Goal: Information Seeking & Learning: Understand process/instructions

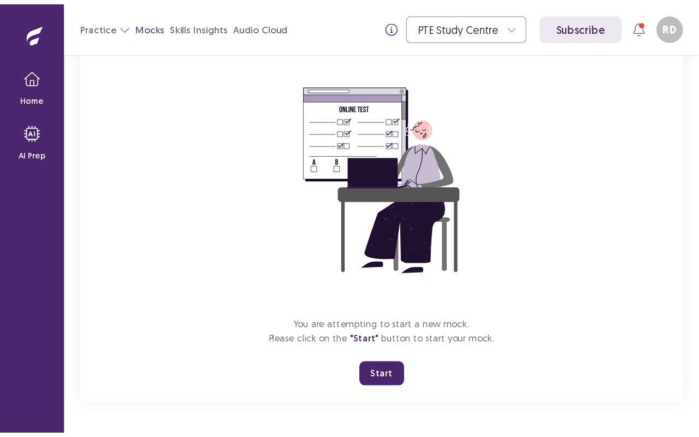
scroll to position [63, 0]
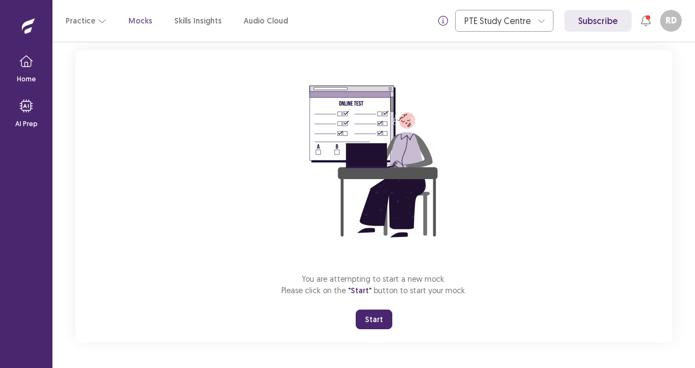
click at [375, 318] on button "Start" at bounding box center [374, 320] width 37 height 20
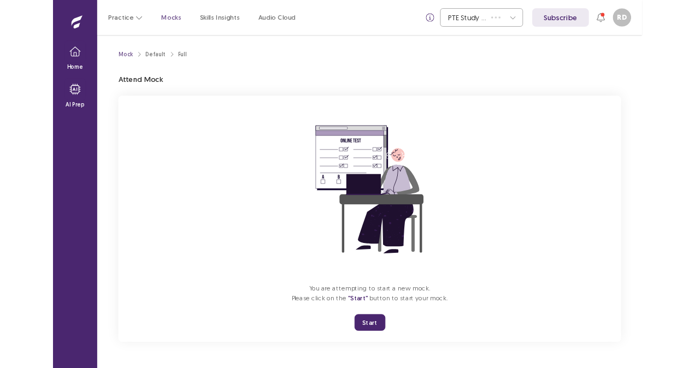
scroll to position [0, 0]
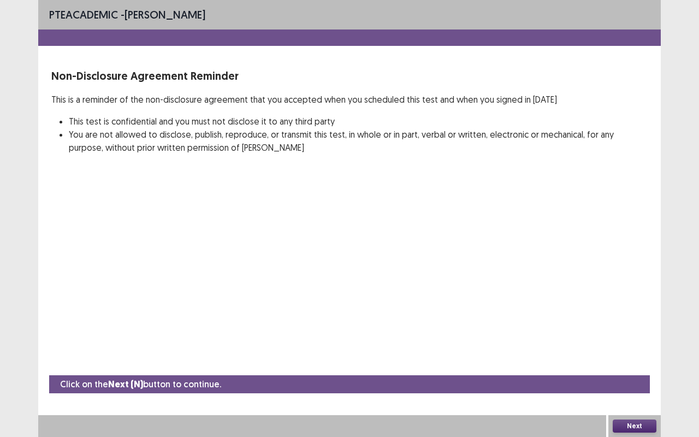
click at [572, 350] on button "Next" at bounding box center [635, 425] width 44 height 13
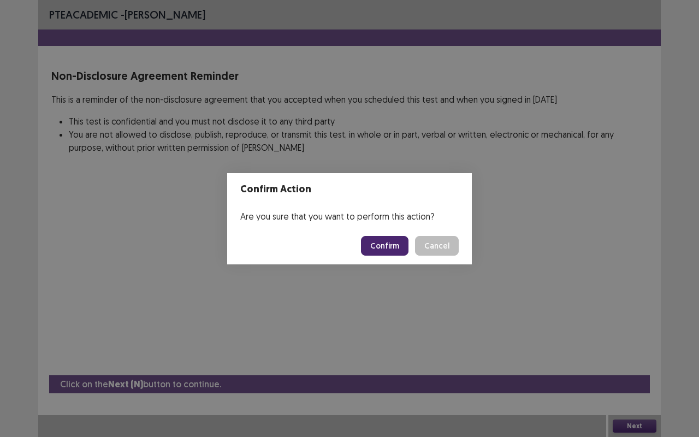
click at [393, 241] on button "Confirm" at bounding box center [385, 246] width 48 height 20
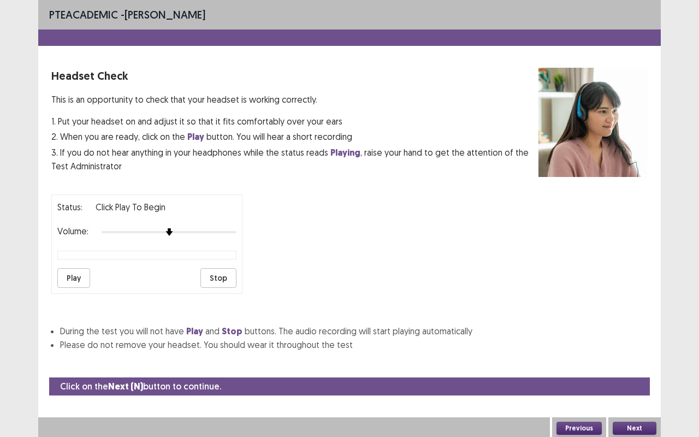
click at [74, 276] on button "Play" at bounding box center [73, 278] width 33 height 20
click at [192, 231] on div at bounding box center [169, 232] width 135 height 2
click at [233, 228] on div at bounding box center [169, 232] width 135 height 9
click at [558, 16] on div "PTE academic - [PERSON_NAME]" at bounding box center [349, 14] width 623 height 29
click at [572, 0] on div "PTE academic - [PERSON_NAME] Headset Check This is an opportunity to check that…" at bounding box center [349, 218] width 699 height 437
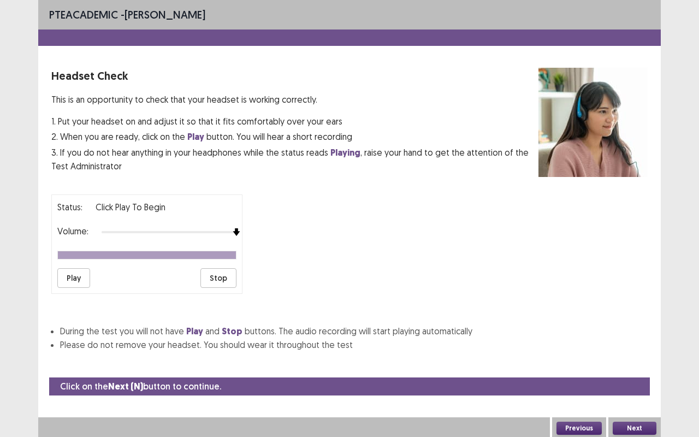
click at [572, 0] on div "PTE academic - [PERSON_NAME]" at bounding box center [349, 14] width 623 height 29
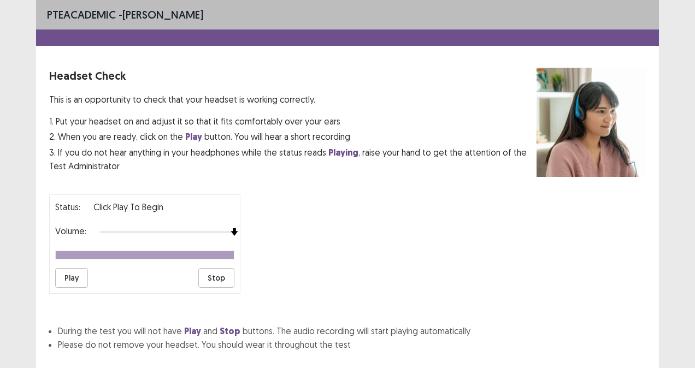
click at [70, 270] on button "Play" at bounding box center [71, 278] width 33 height 20
click at [78, 275] on button "Play" at bounding box center [71, 278] width 33 height 20
click at [77, 273] on button "Play" at bounding box center [71, 278] width 33 height 20
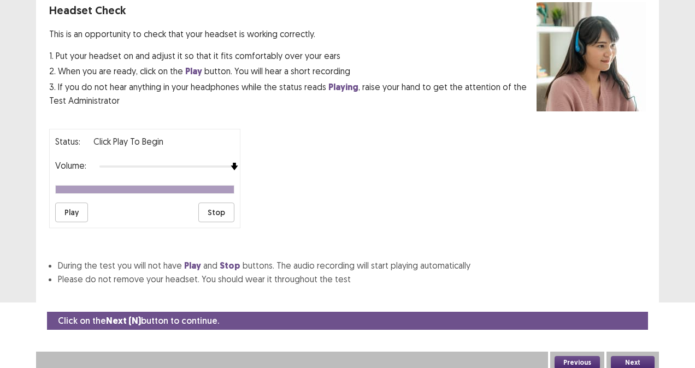
scroll to position [11, 0]
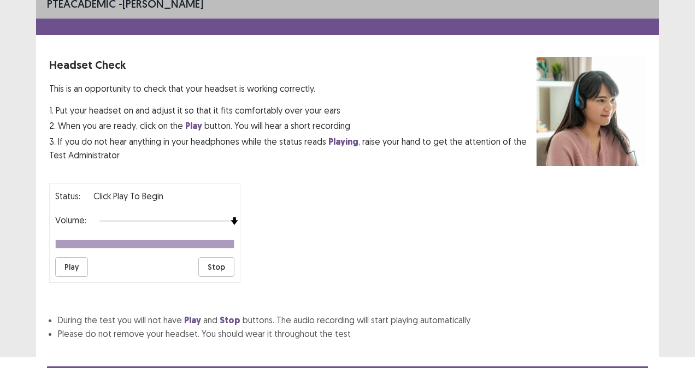
click at [572, 313] on li "During the test you will not have Play and Stop buttons. The audio recording wi…" at bounding box center [352, 320] width 588 height 14
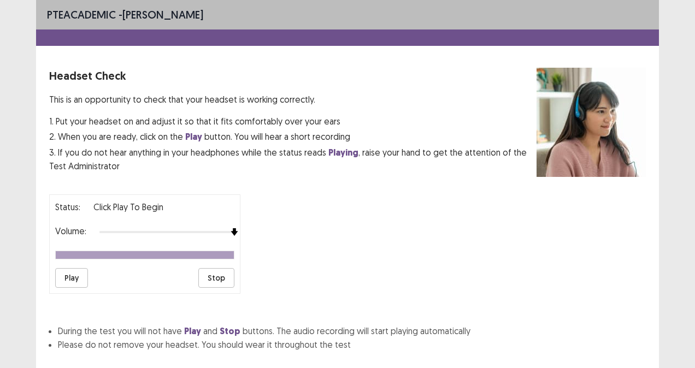
scroll to position [0, 0]
